Goal: Information Seeking & Learning: Understand process/instructions

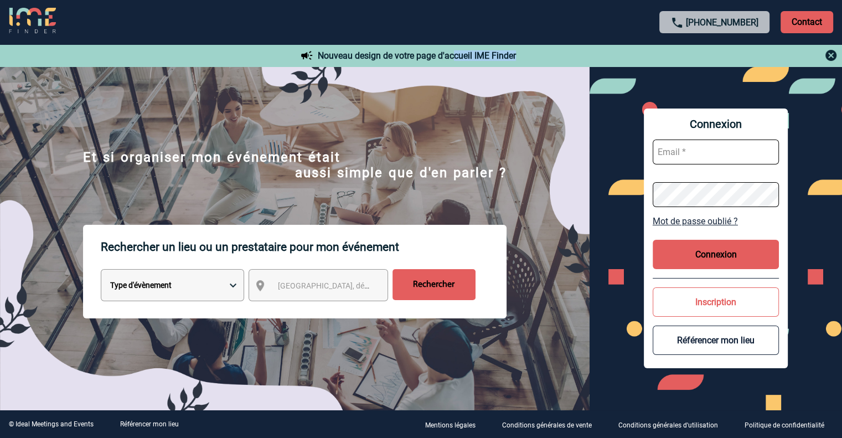
drag, startPoint x: 443, startPoint y: 55, endPoint x: 535, endPoint y: 59, distance: 91.9
click at [535, 59] on div "Nouveau design de votre page d'accueil IME Finder" at bounding box center [421, 55] width 842 height 22
click at [46, 18] on img at bounding box center [32, 21] width 47 height 27
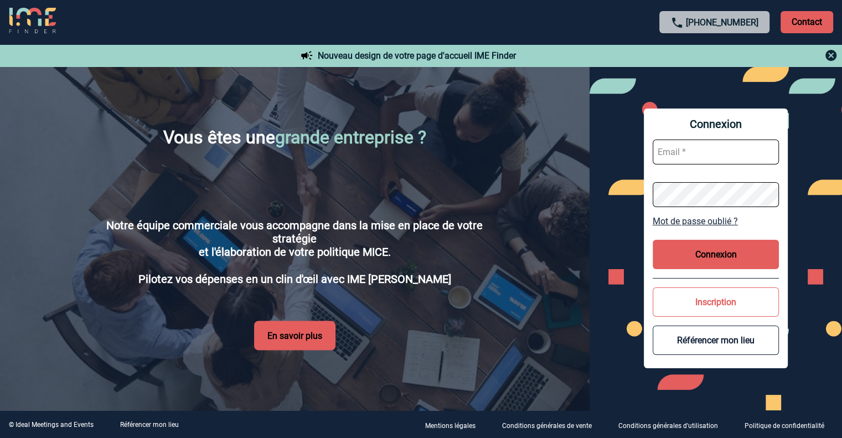
scroll to position [1855, 0]
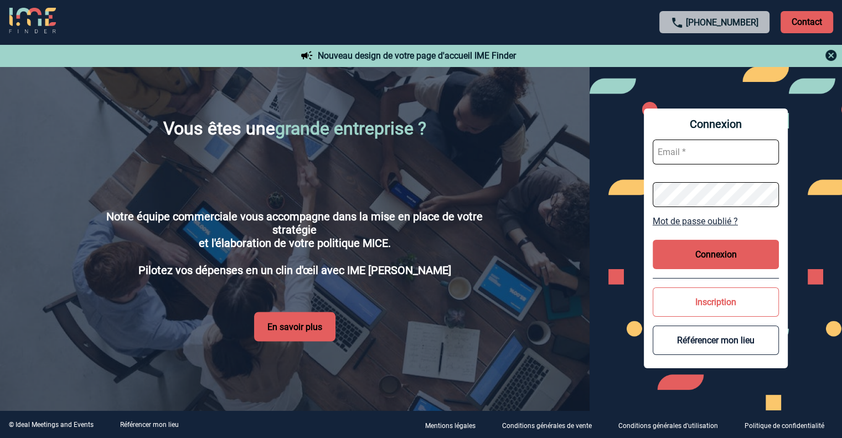
click at [151, 422] on link "Référencer mon lieu" at bounding box center [149, 424] width 59 height 8
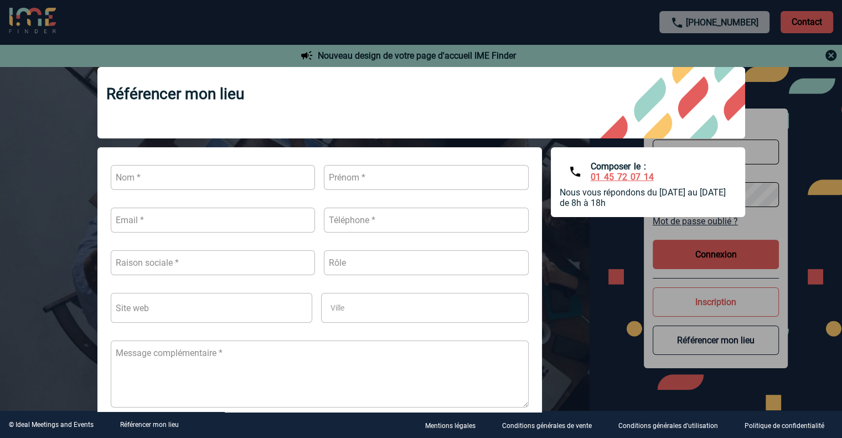
click at [689, 426] on p "Conditions générales d'utilisation" at bounding box center [668, 425] width 100 height 8
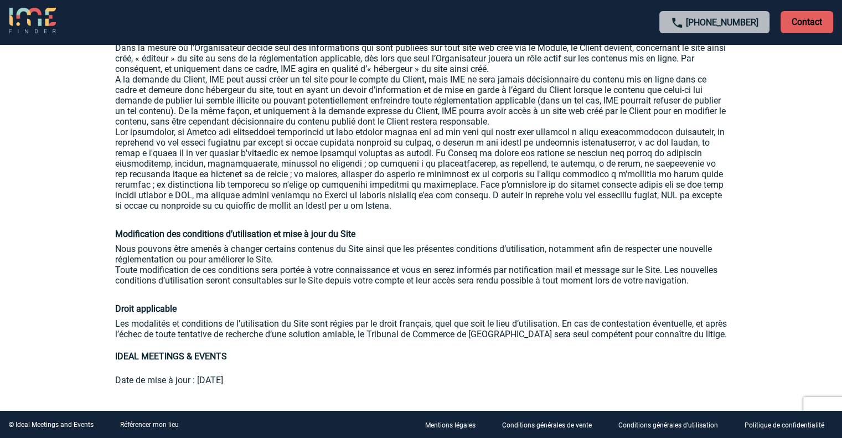
scroll to position [1877, 0]
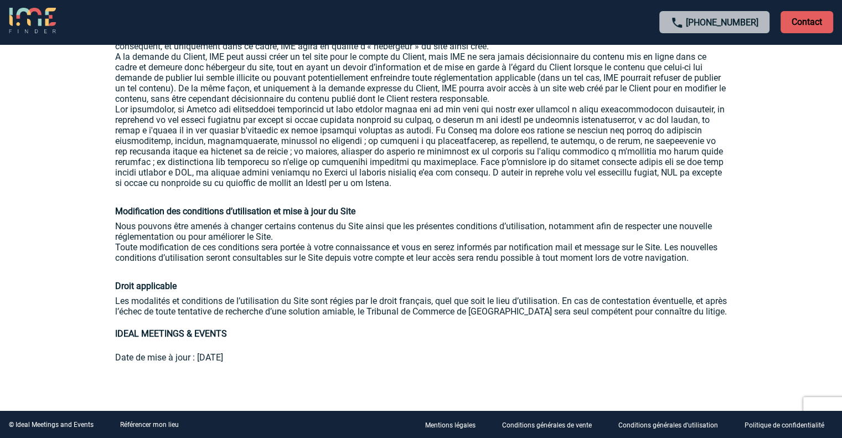
click at [773, 422] on p "Politique de confidentialité" at bounding box center [784, 425] width 80 height 8
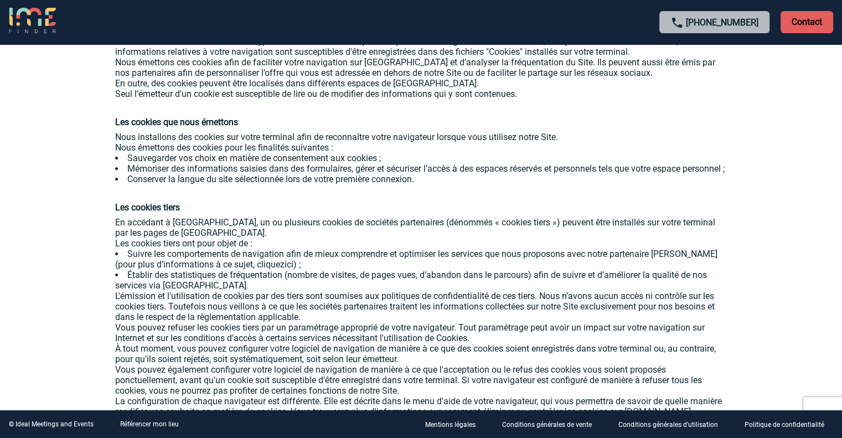
scroll to position [1543, 0]
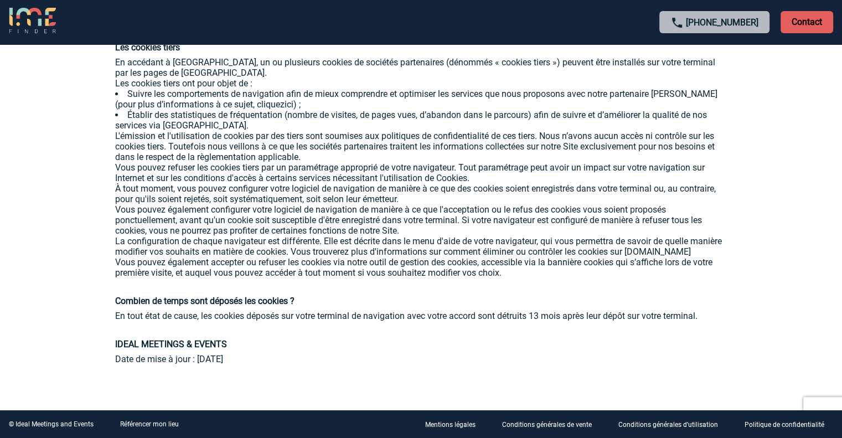
click at [53, 426] on div "© Ideal Meetings and Events" at bounding box center [51, 424] width 85 height 8
click at [7, 424] on div "© Ideal Meetings and Events Référencer mon lieu" at bounding box center [98, 424] width 196 height 8
drag, startPoint x: 8, startPoint y: 424, endPoint x: 111, endPoint y: 432, distance: 103.8
click at [111, 432] on div "© Ideal Meetings and Events Référencer mon lieu Mentions légales Conditions gén…" at bounding box center [421, 424] width 842 height 28
copy div "© Ideal Meetings and Events"
